Goal: Check status: Check status

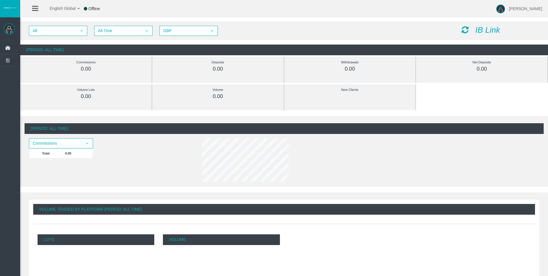
click at [128, 31] on span "All Time" at bounding box center [118, 30] width 47 height 9
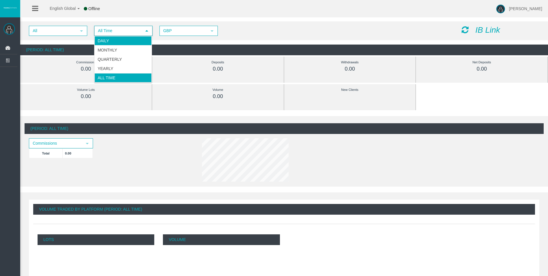
click at [131, 40] on li "Daily" at bounding box center [123, 40] width 57 height 9
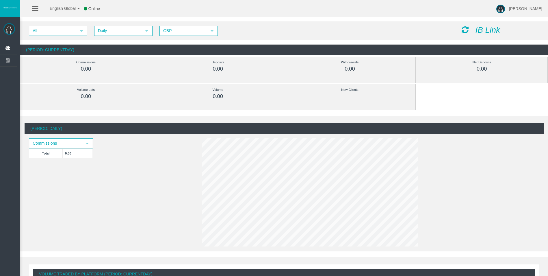
click at [464, 31] on icon at bounding box center [465, 30] width 7 height 8
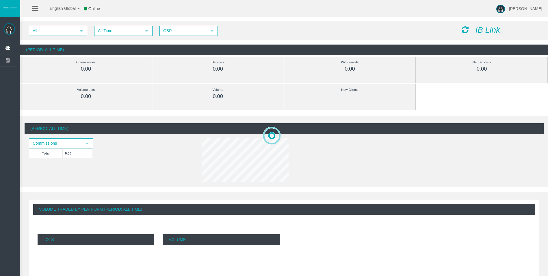
click at [122, 32] on span "All Time" at bounding box center [118, 30] width 47 height 9
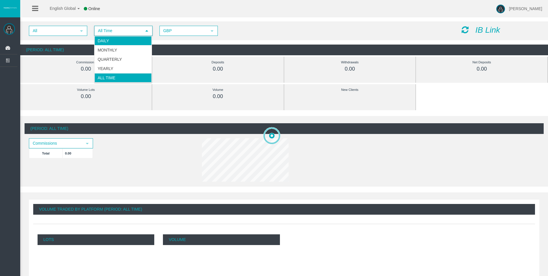
click at [122, 42] on li "Daily" at bounding box center [123, 40] width 57 height 9
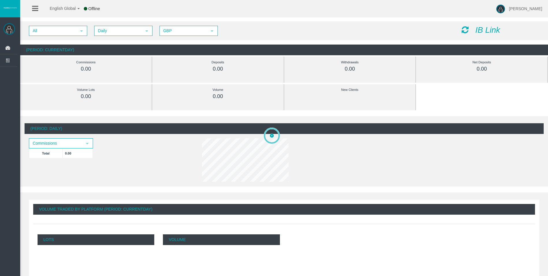
click at [464, 29] on icon at bounding box center [465, 30] width 7 height 8
